Goal: Information Seeking & Learning: Learn about a topic

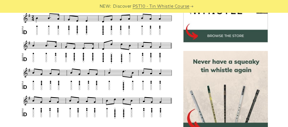
scroll to position [228, 0]
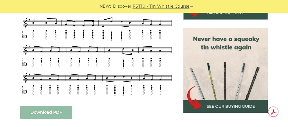
click at [56, 106] on link "Download PDF" at bounding box center [46, 112] width 52 height 13
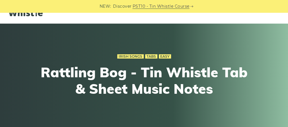
scroll to position [0, 0]
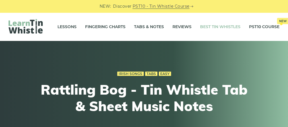
click at [206, 28] on link "Best Tin Whistles" at bounding box center [220, 27] width 40 height 14
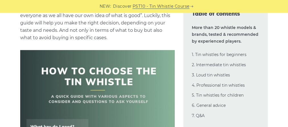
scroll to position [182, 0]
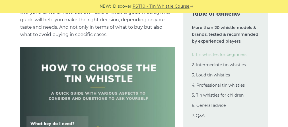
click at [207, 56] on link "1. Tin whistles for beginners" at bounding box center [219, 54] width 55 height 5
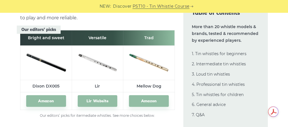
scroll to position [3116, 0]
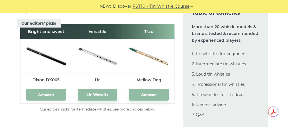
click at [41, 91] on link "Amazon" at bounding box center [46, 95] width 40 height 12
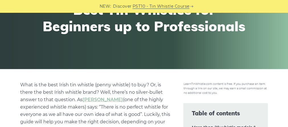
scroll to position [0, 0]
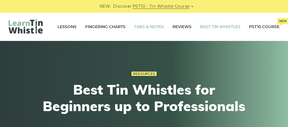
click at [142, 26] on link "Tabs & Notes" at bounding box center [149, 27] width 30 height 14
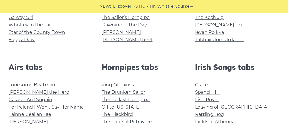
scroll to position [205, 0]
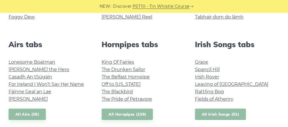
click at [222, 114] on link "All Irish Songs (32)" at bounding box center [220, 115] width 51 height 12
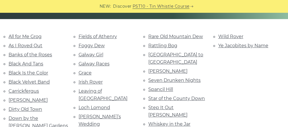
scroll to position [137, 0]
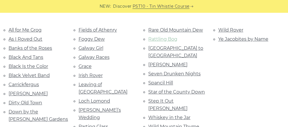
click at [165, 40] on link "Rattling Bog" at bounding box center [162, 38] width 29 height 5
